Goal: Task Accomplishment & Management: Manage account settings

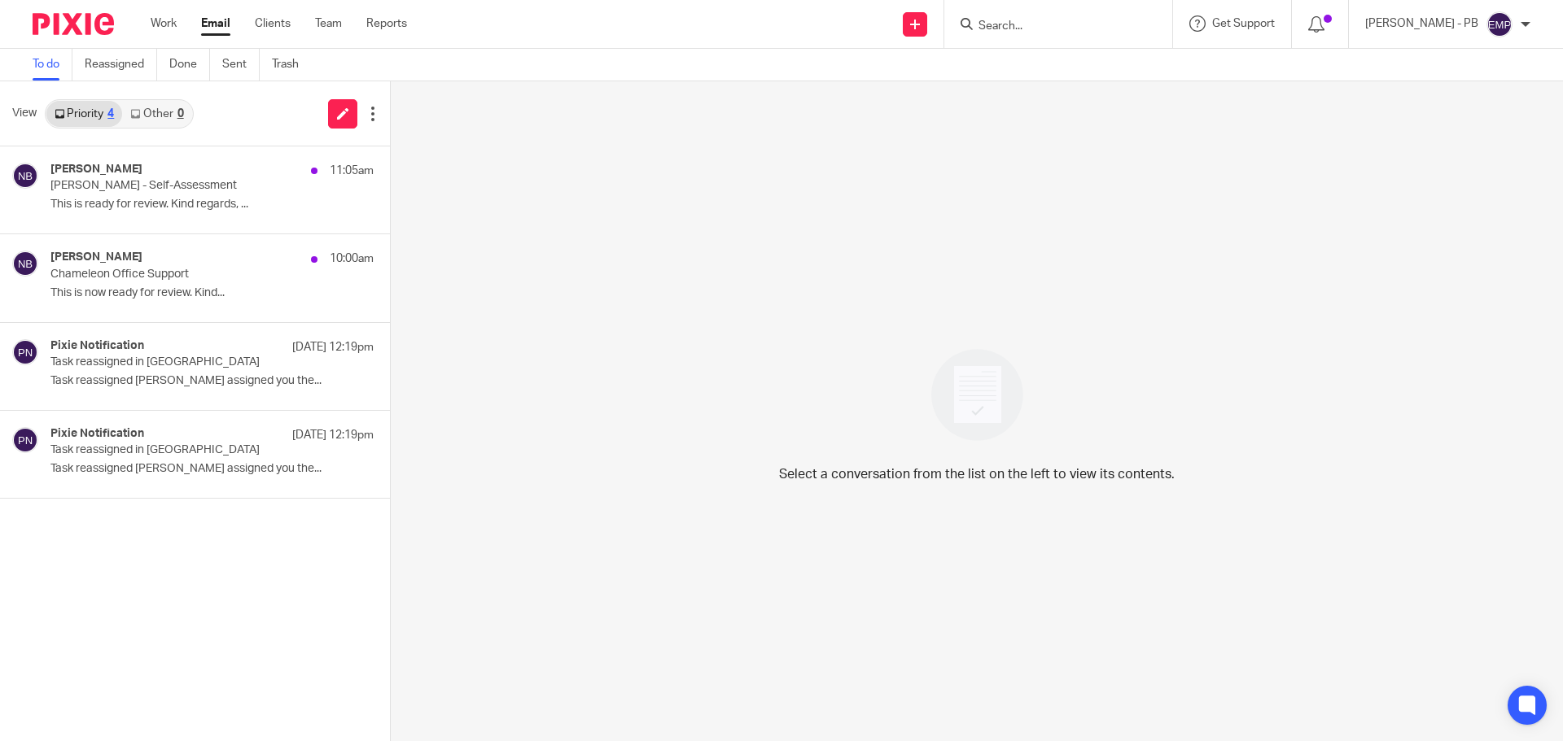
click at [223, 24] on link "Email" at bounding box center [215, 23] width 29 height 16
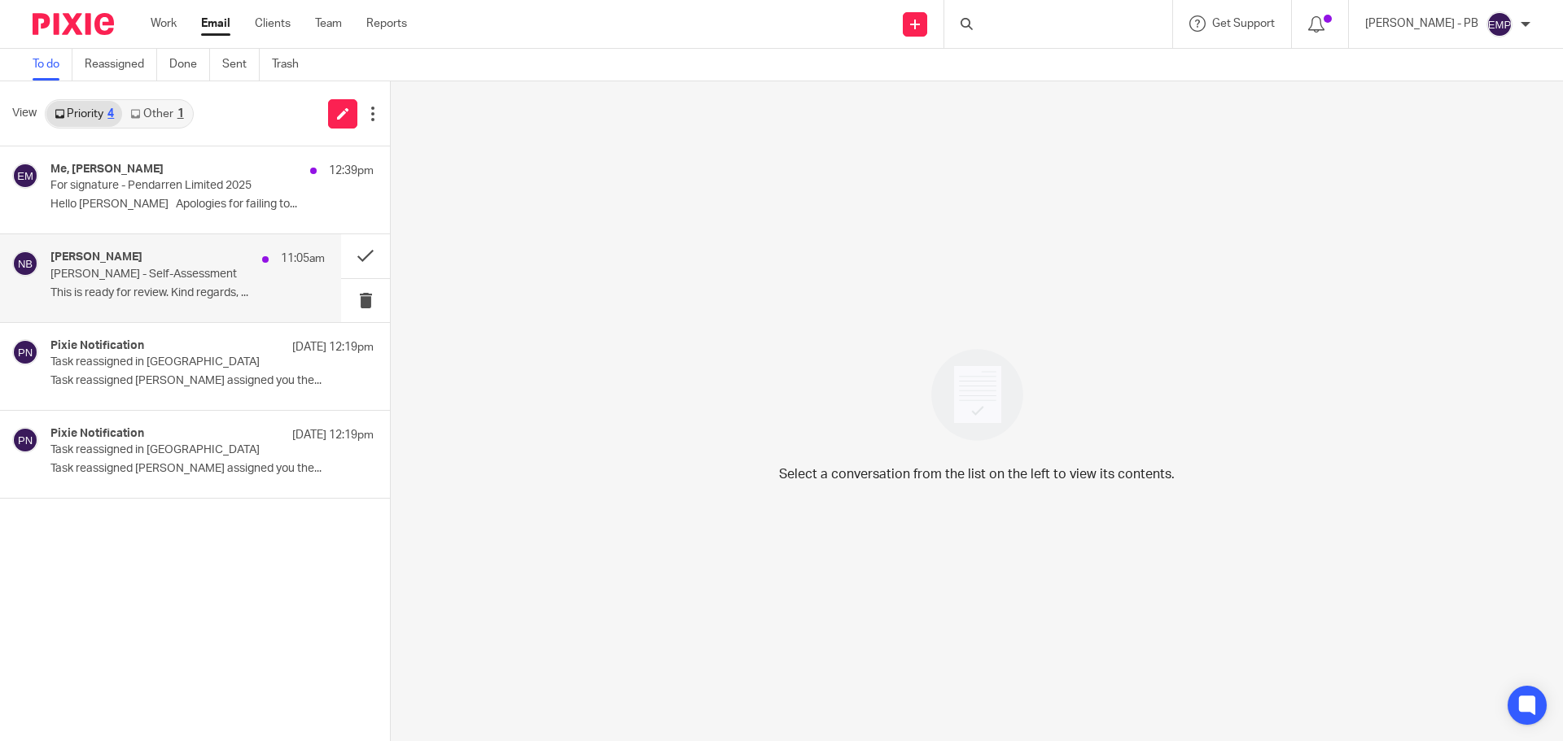
click at [155, 300] on div "[PERSON_NAME] 11:05am [PERSON_NAME] - Self-Assessment This is ready for review.…" at bounding box center [187, 278] width 274 height 55
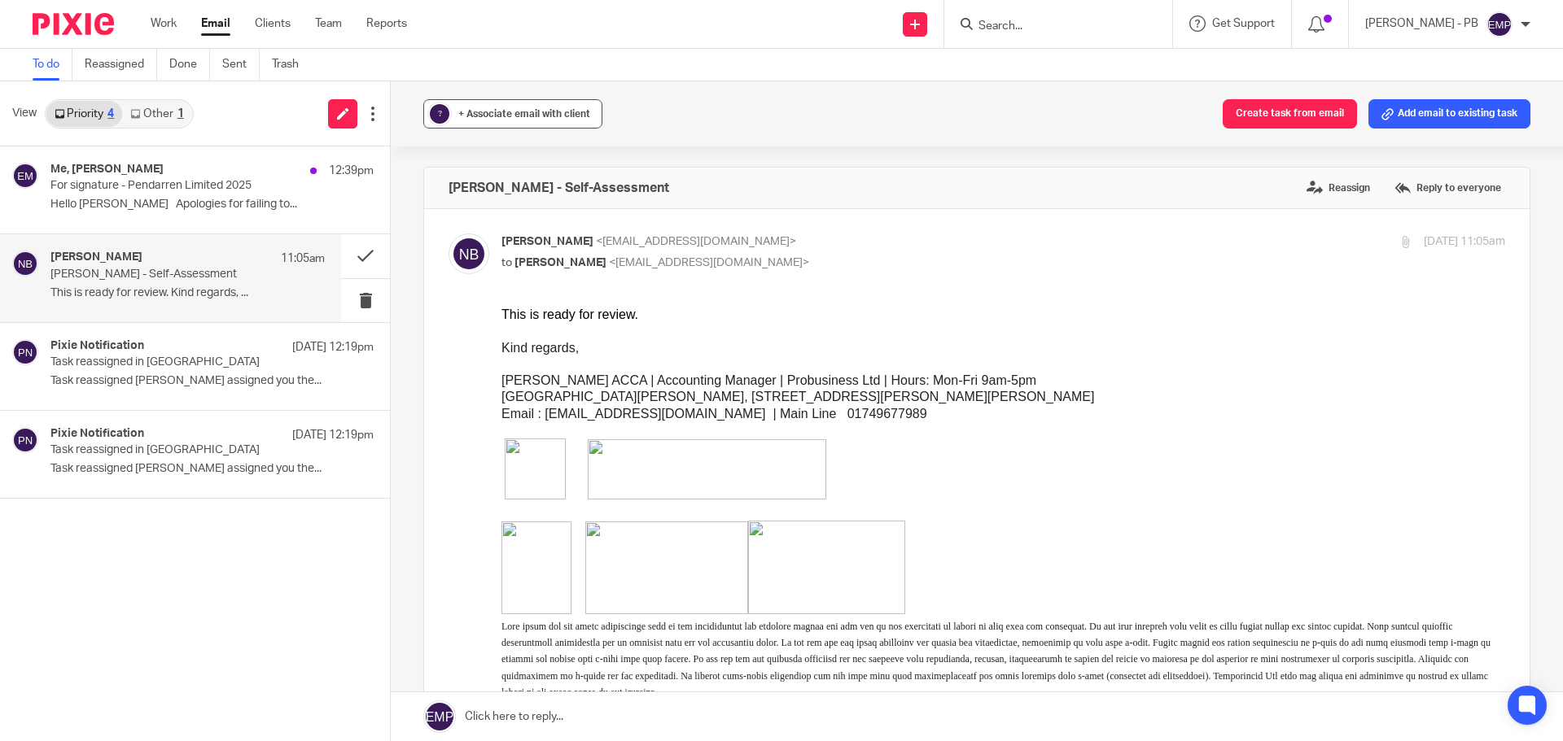
click at [547, 119] on div "+ Associate email with client" at bounding box center [524, 114] width 132 height 16
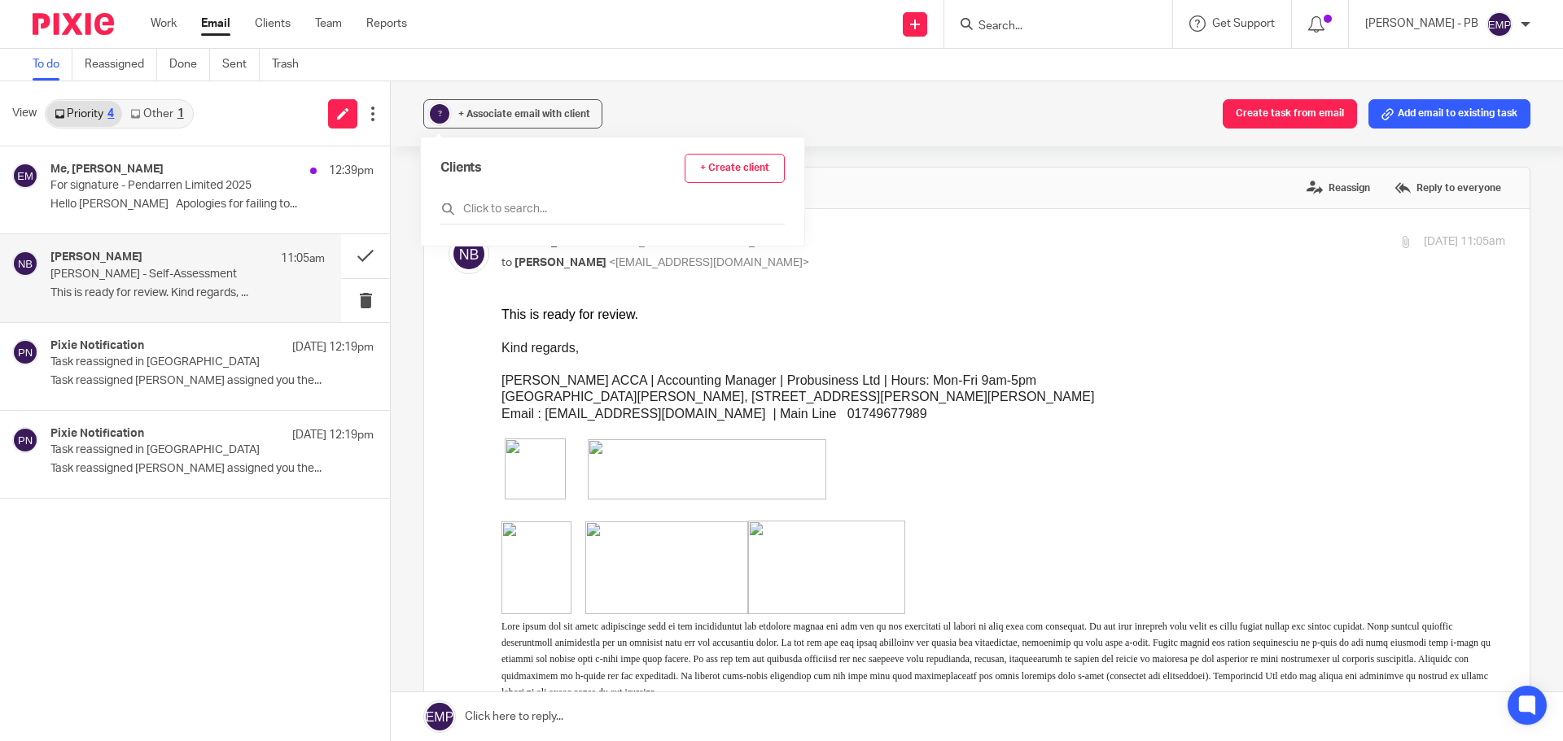
click at [151, 110] on link "Other 1" at bounding box center [156, 114] width 69 height 26
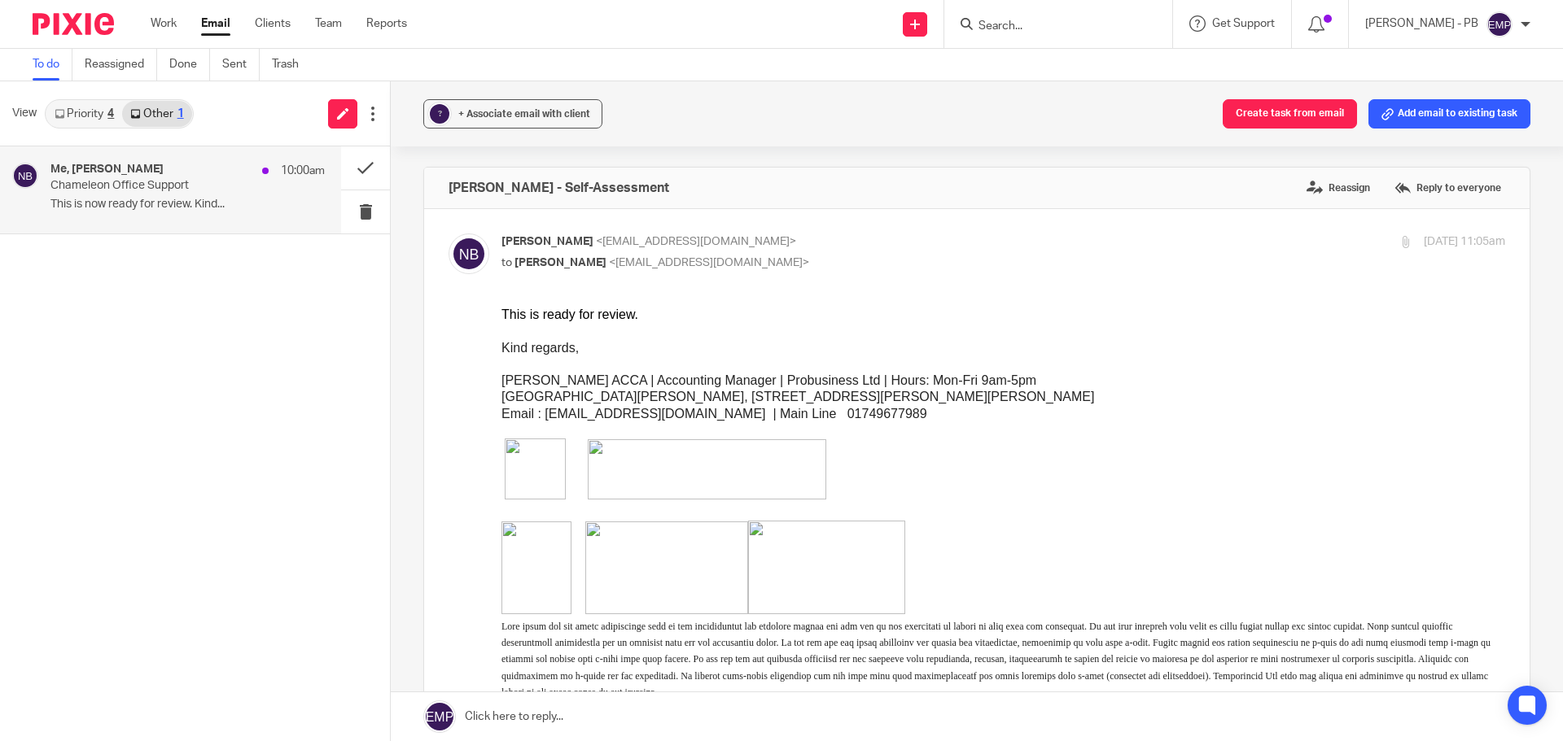
click at [127, 173] on h4 "Me, [PERSON_NAME]" at bounding box center [106, 170] width 113 height 14
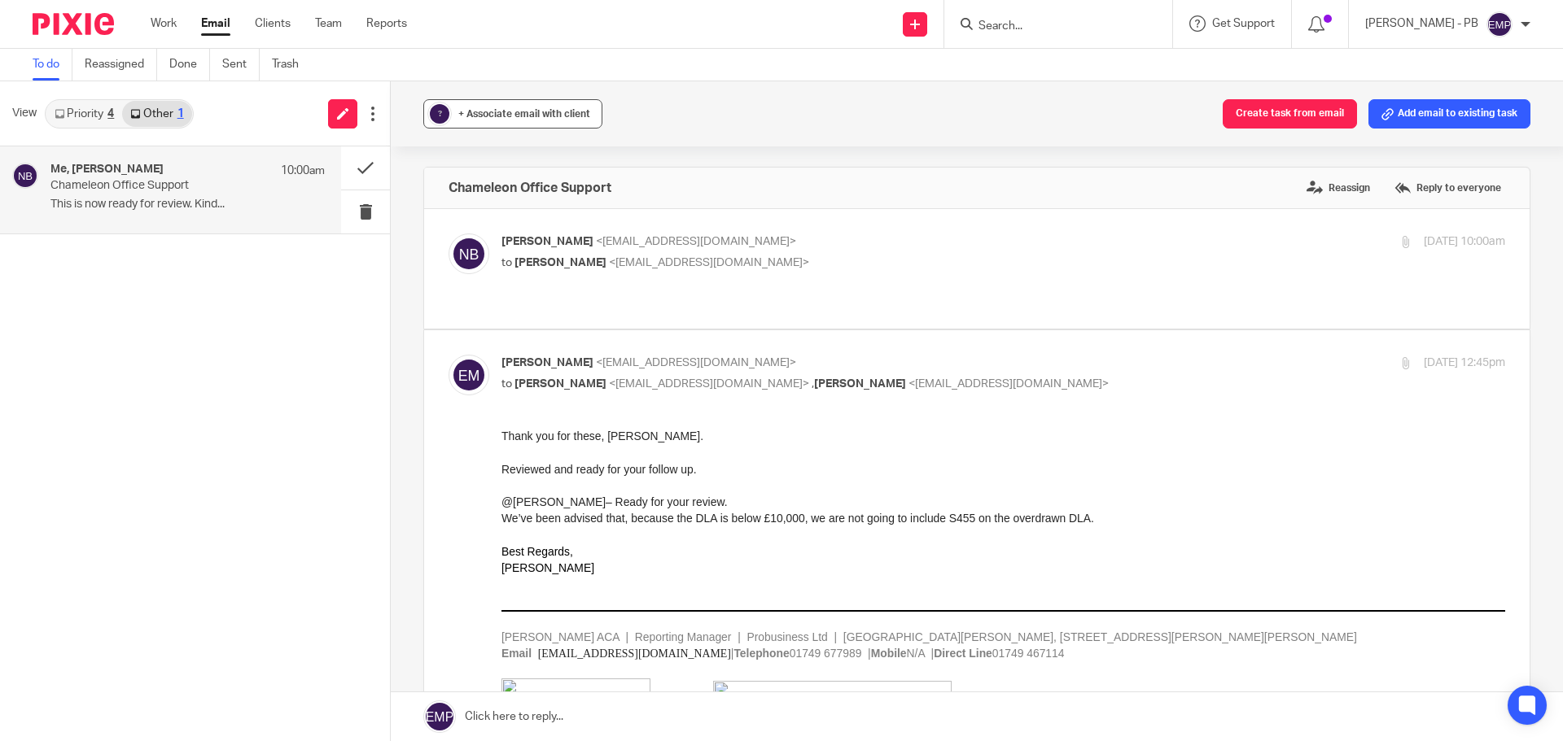
click at [488, 125] on button "? + Associate email with client" at bounding box center [512, 113] width 179 height 29
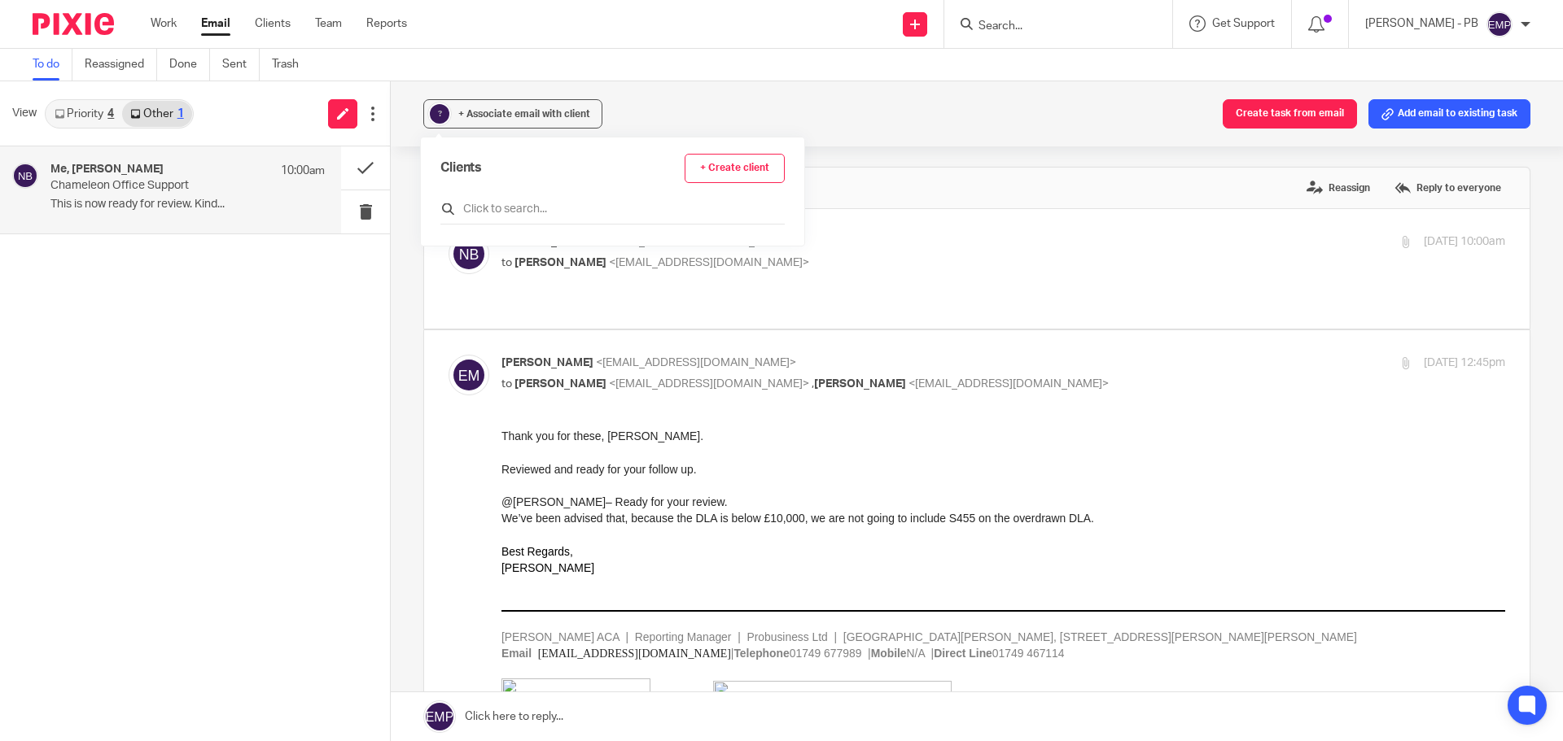
click at [498, 218] on div at bounding box center [612, 211] width 344 height 25
click at [499, 213] on input "text" at bounding box center [612, 209] width 344 height 16
type input "chame"
click at [444, 292] on input "checkbox" at bounding box center [446, 288] width 12 height 12
checkbox input "true"
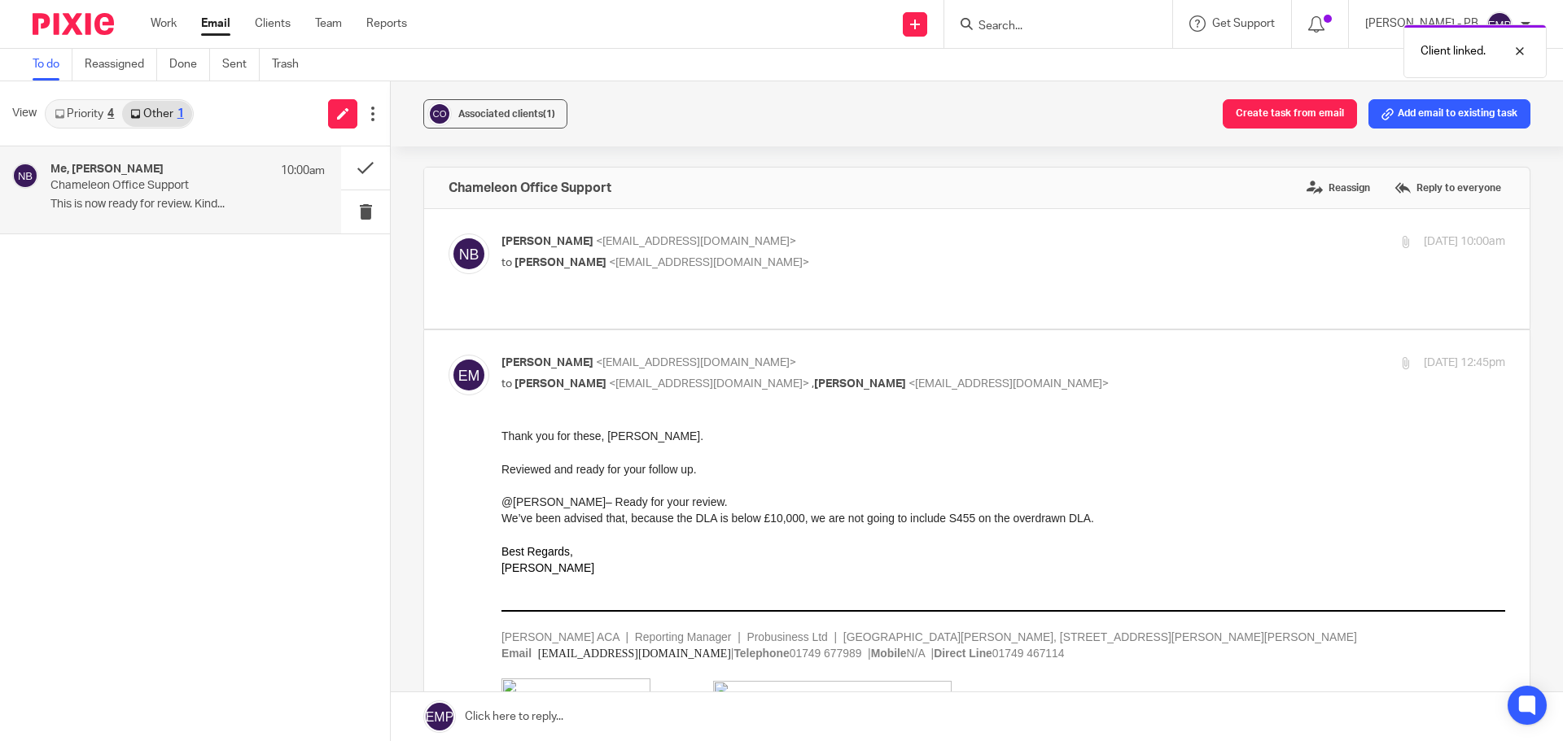
click at [405, 174] on div "Associated clients (1) Create task from email Add email to existing task Chamel…" at bounding box center [977, 411] width 1172 height 660
click at [370, 171] on button at bounding box center [365, 167] width 49 height 43
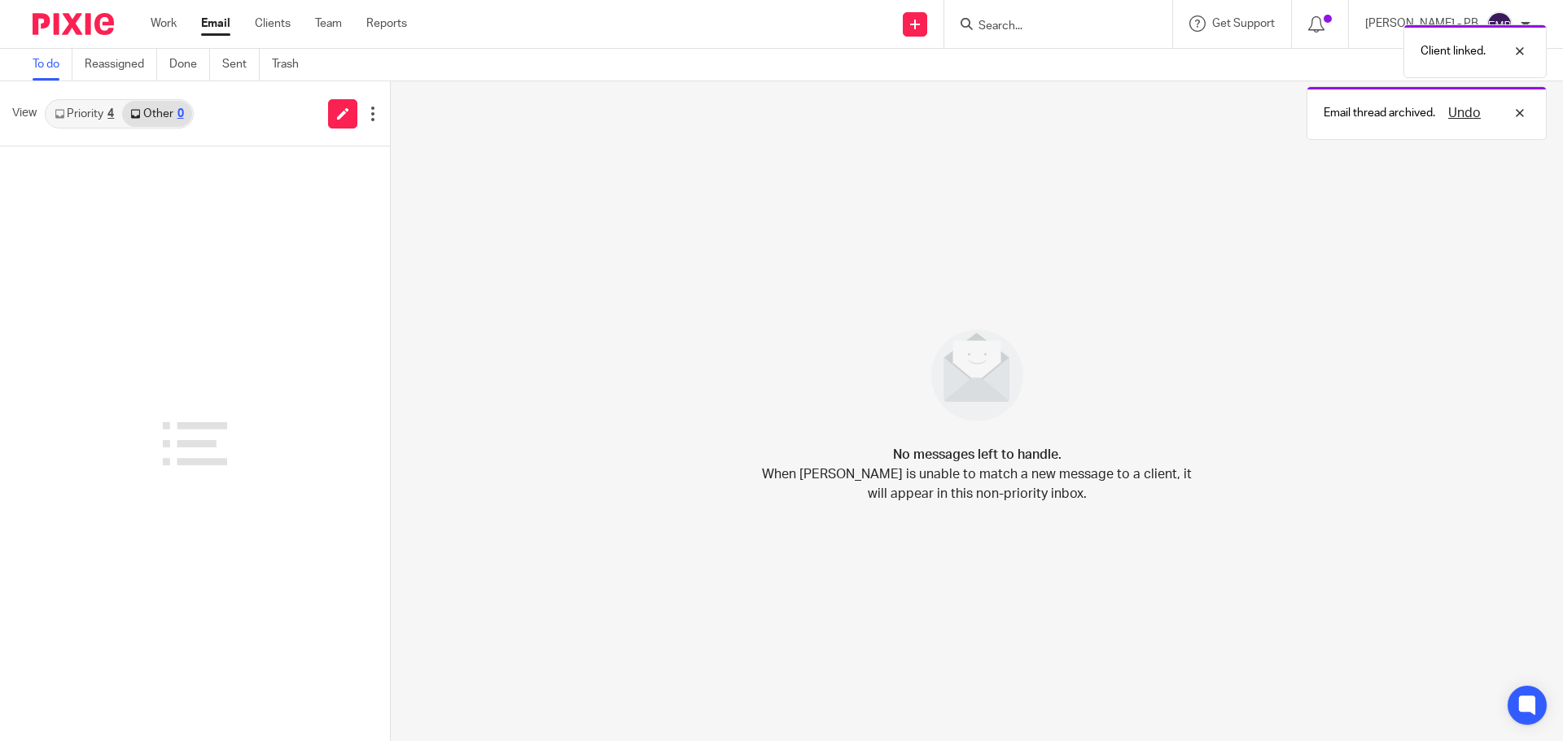
click at [98, 119] on link "Priority 4" at bounding box center [84, 114] width 76 height 26
